Goal: Book appointment/travel/reservation

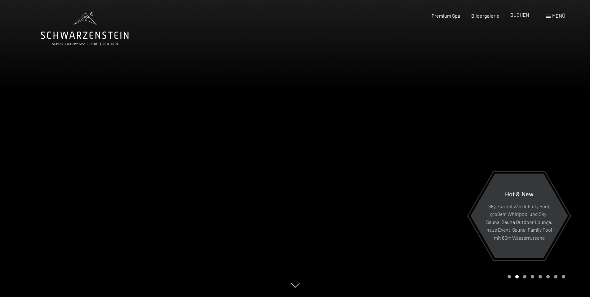
click at [517, 15] on span "BUCHEN" at bounding box center [519, 15] width 19 height 6
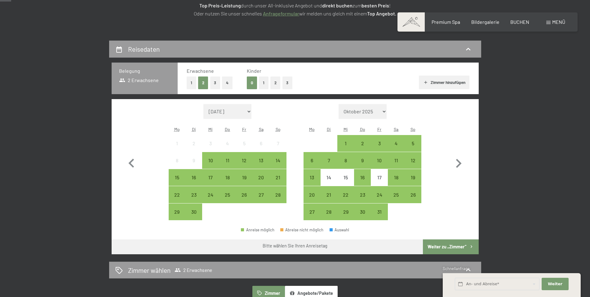
scroll to position [124, 0]
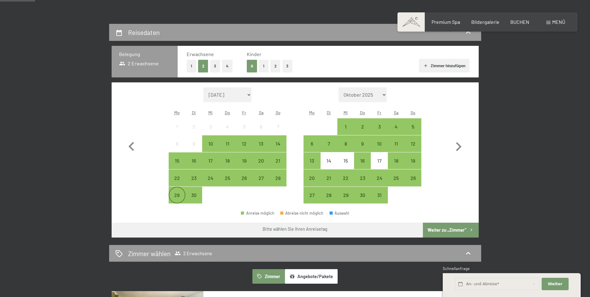
click at [178, 196] on div "29" at bounding box center [176, 200] width 15 height 15
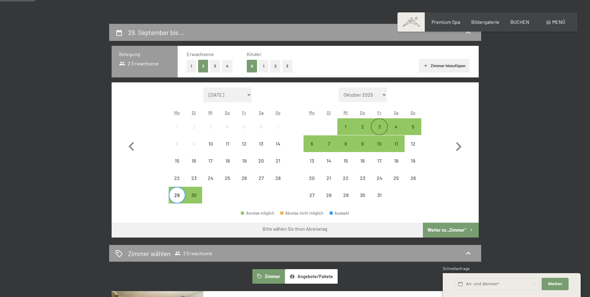
click at [380, 125] on div "3" at bounding box center [378, 131] width 15 height 15
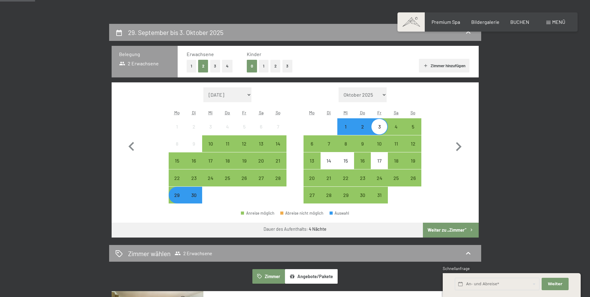
click at [442, 229] on button "Weiter zu „Zimmer“" at bounding box center [450, 230] width 55 height 15
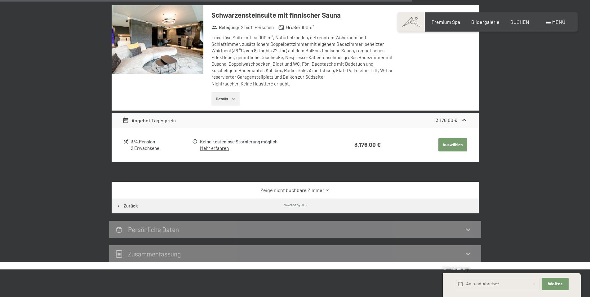
scroll to position [891, 0]
